Goal: Task Accomplishment & Management: Manage account settings

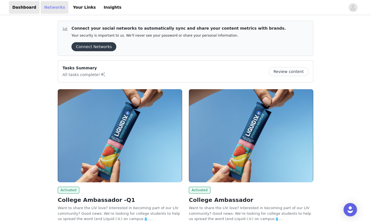
click at [55, 8] on link "Networks" at bounding box center [55, 7] width 28 height 13
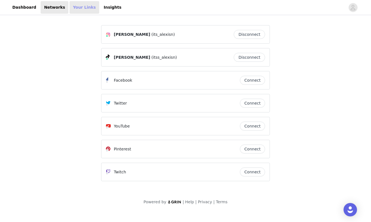
click at [85, 11] on link "Your Links" at bounding box center [84, 7] width 30 height 13
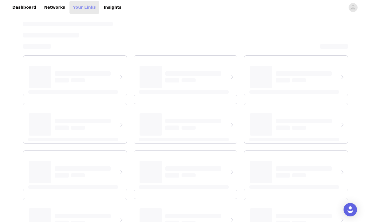
select select "12"
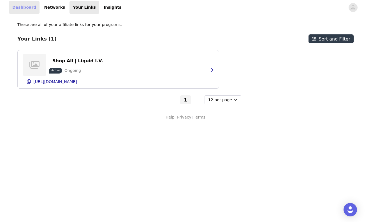
click at [26, 9] on link "Dashboard" at bounding box center [24, 7] width 31 height 13
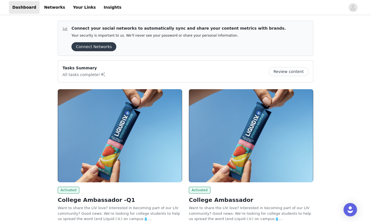
click at [277, 69] on button "Review content" at bounding box center [288, 71] width 40 height 9
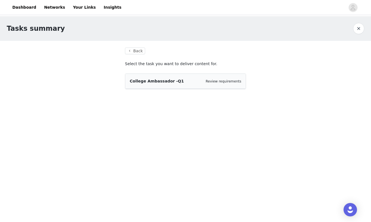
click at [132, 83] on span "College Ambassador -Q1" at bounding box center [157, 81] width 54 height 4
click at [131, 50] on button "Back" at bounding box center [135, 51] width 20 height 7
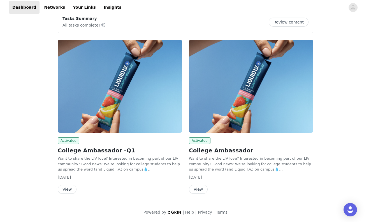
scroll to position [50, 0]
click at [71, 188] on button "View" at bounding box center [67, 189] width 19 height 9
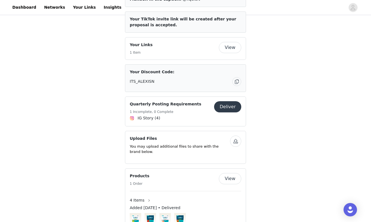
scroll to position [331, 0]
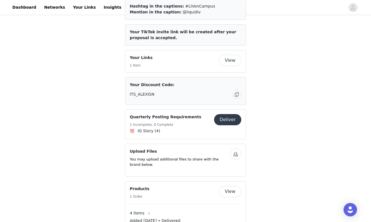
click at [237, 91] on button "button" at bounding box center [236, 94] width 9 height 9
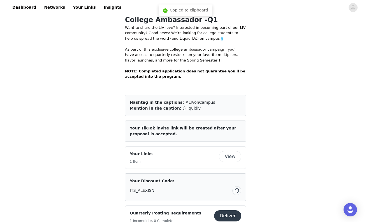
scroll to position [239, 0]
